Goal: Task Accomplishment & Management: Manage account settings

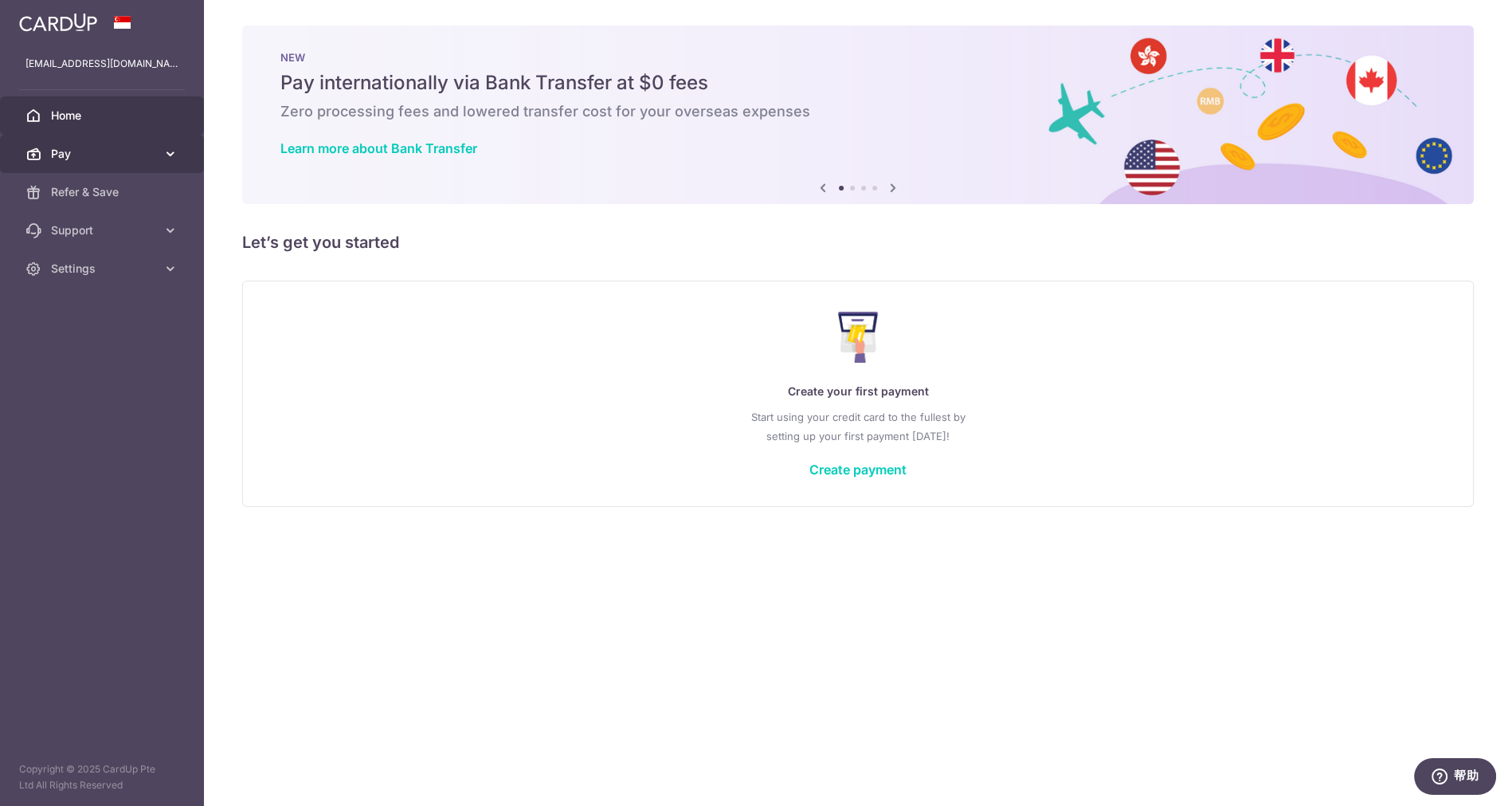
click at [77, 151] on span "Pay" at bounding box center [103, 153] width 105 height 16
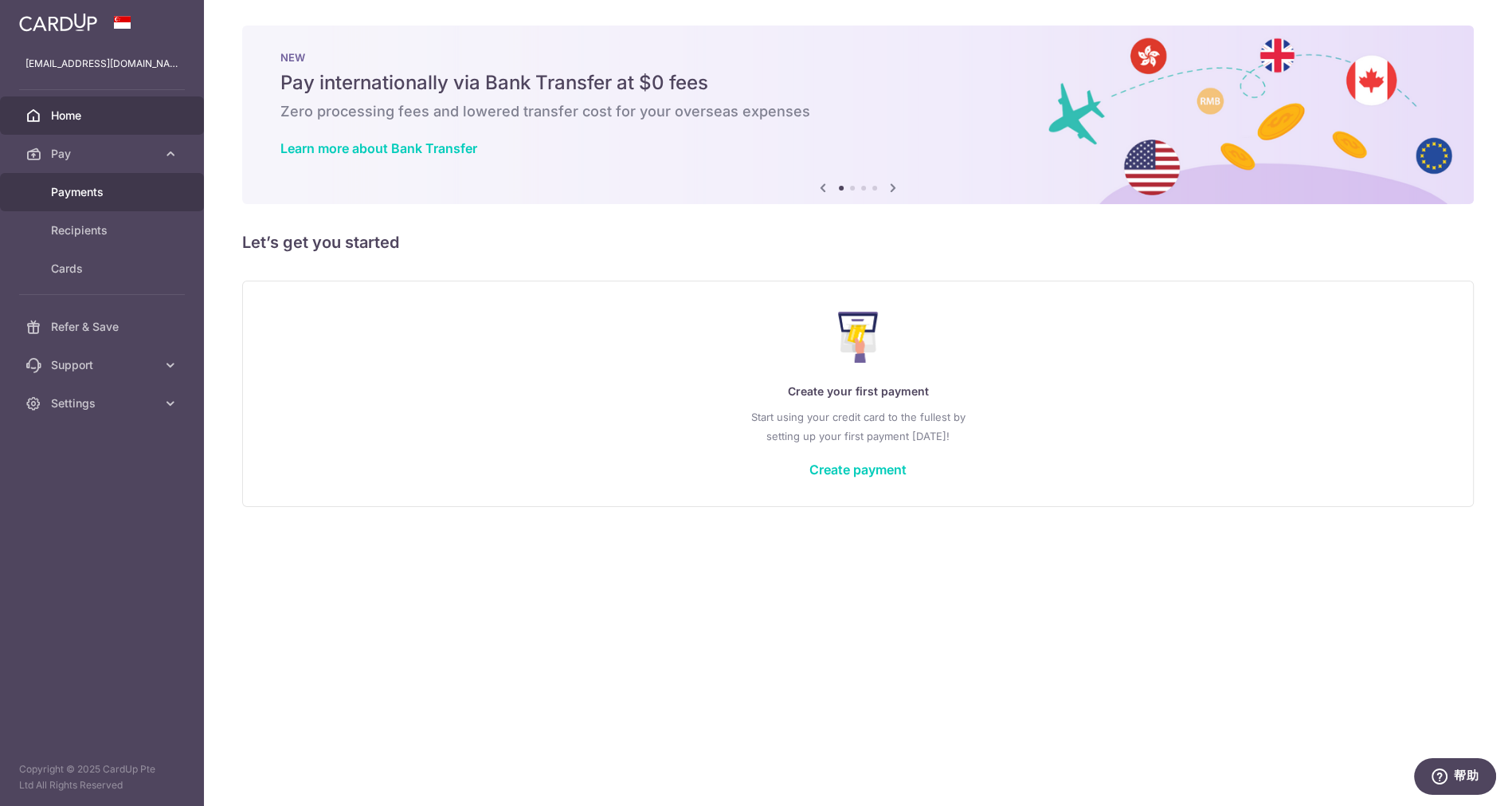
click at [119, 198] on span "Payments" at bounding box center [103, 192] width 105 height 16
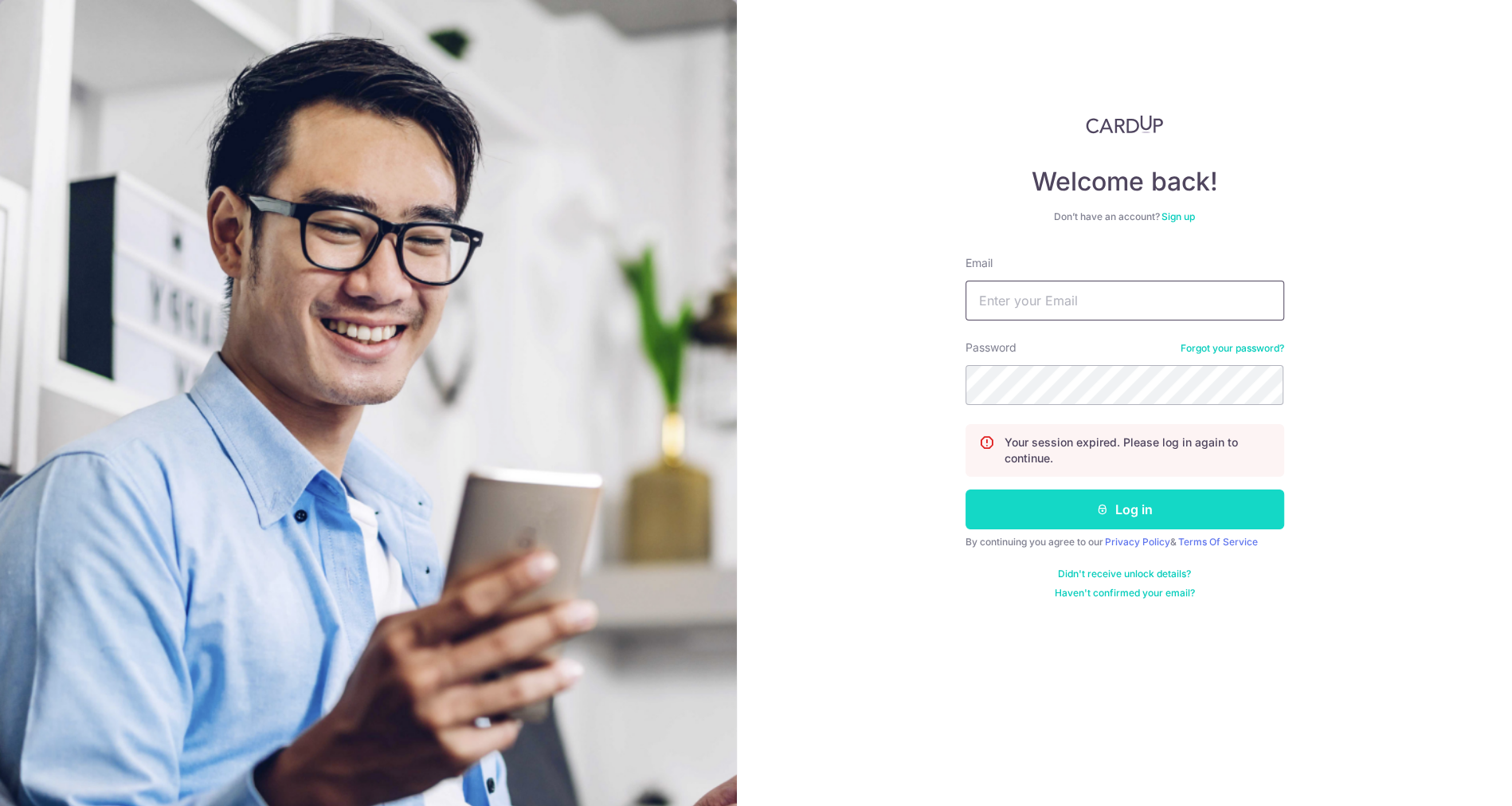
type input "[EMAIL_ADDRESS][DOMAIN_NAME]"
click at [1065, 493] on button "Log in" at bounding box center [1125, 509] width 319 height 40
